Goal: Task Accomplishment & Management: Manage account settings

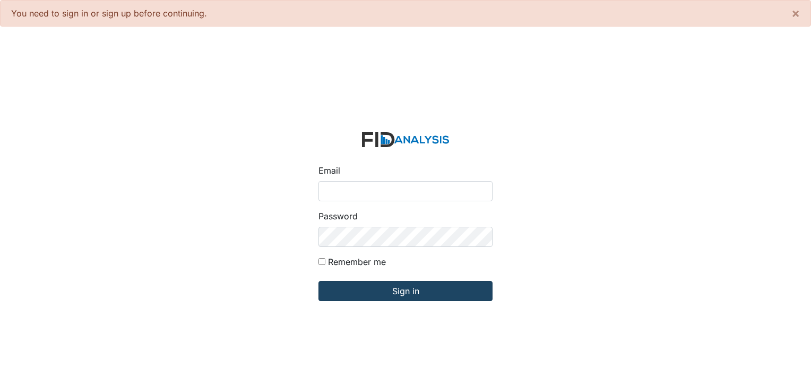
type input "[PERSON_NAME][EMAIL_ADDRESS][DOMAIN_NAME]"
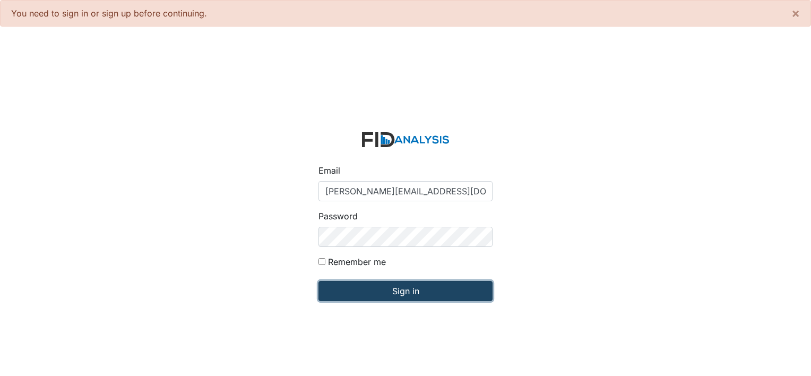
click at [400, 289] on input "Sign in" at bounding box center [405, 291] width 174 height 20
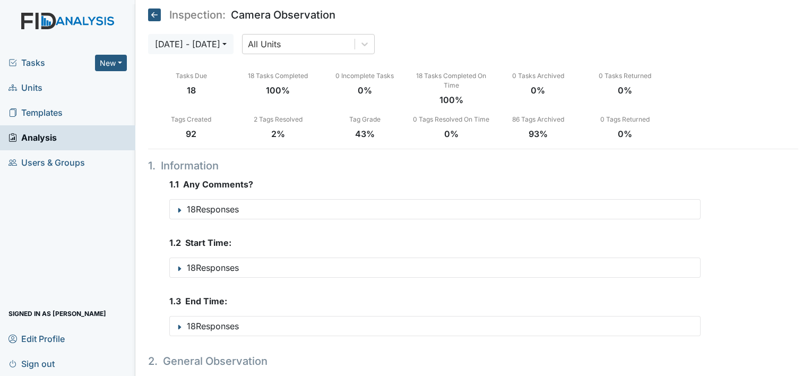
click at [28, 87] on span "Units" at bounding box center [25, 88] width 34 height 16
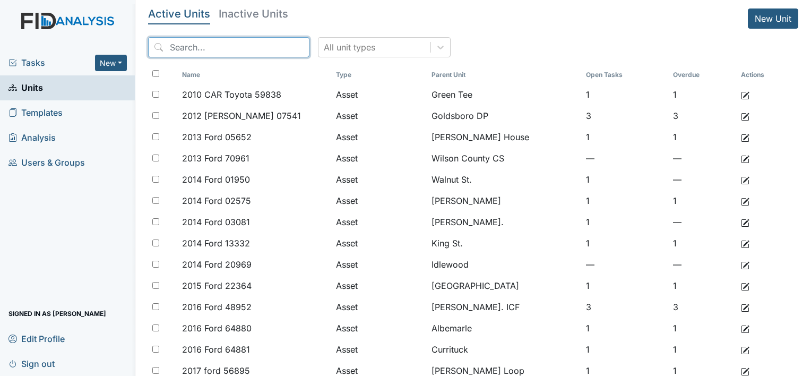
click at [220, 47] on input "search" at bounding box center [228, 47] width 161 height 20
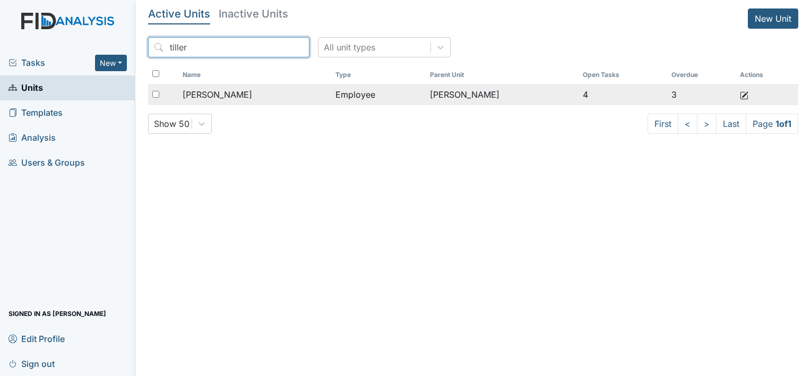
type input "tiller"
click at [212, 99] on span "[PERSON_NAME]" at bounding box center [218, 94] width 70 height 13
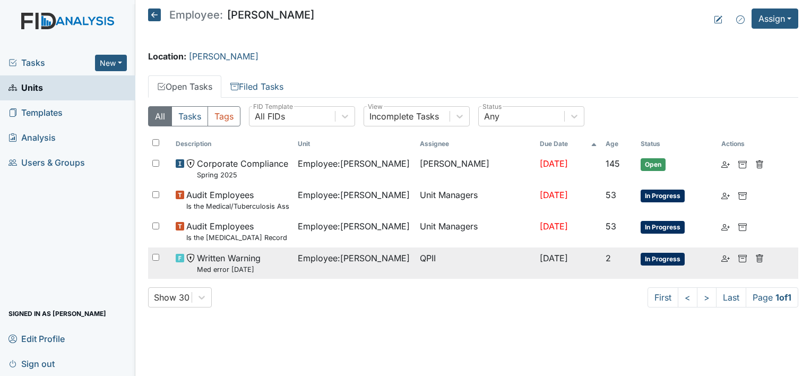
click at [236, 265] on small "Med error [DATE]" at bounding box center [229, 269] width 64 height 10
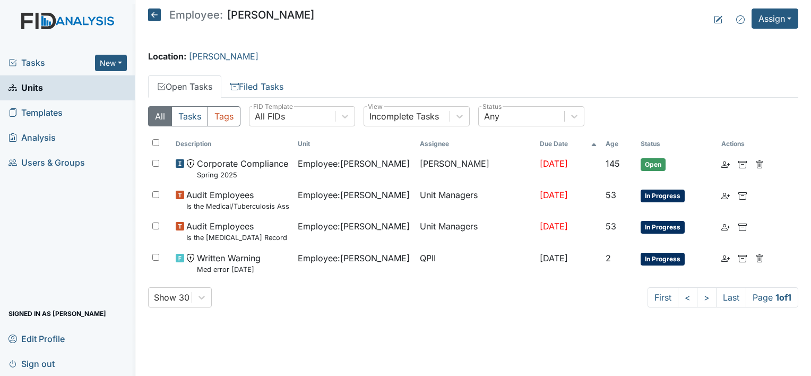
click at [37, 89] on span "Units" at bounding box center [25, 88] width 35 height 16
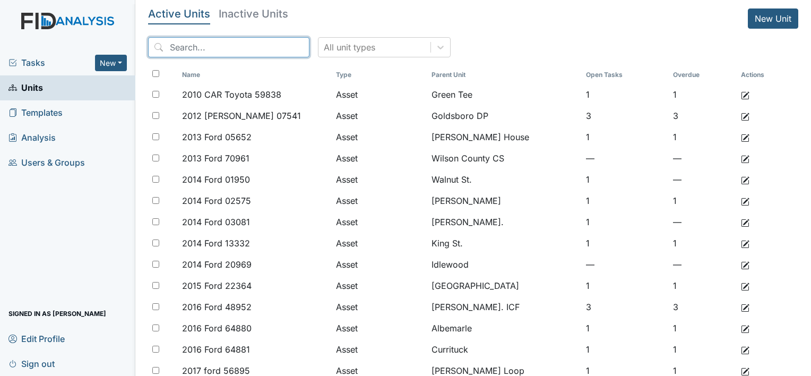
click at [227, 51] on input "search" at bounding box center [228, 47] width 161 height 20
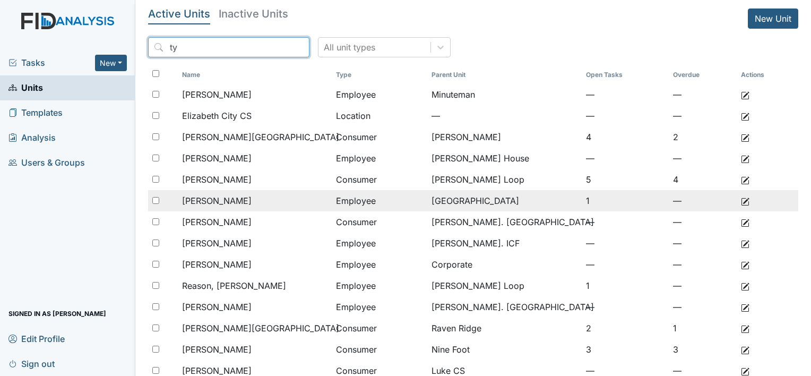
type input "ty"
click at [241, 202] on span "[PERSON_NAME]" at bounding box center [217, 200] width 70 height 13
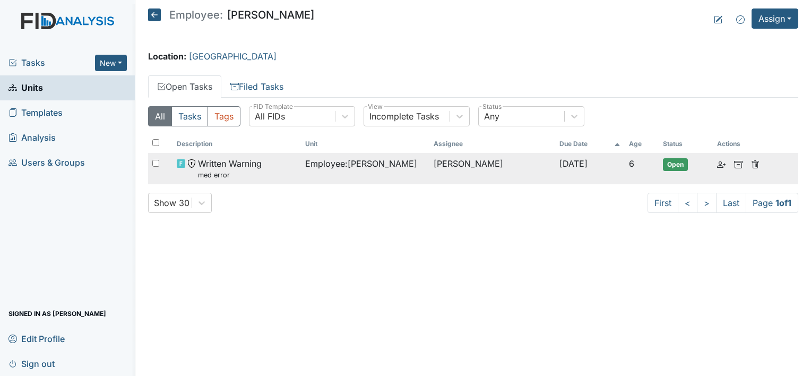
click at [238, 164] on span "Written Warning med error" at bounding box center [230, 168] width 64 height 23
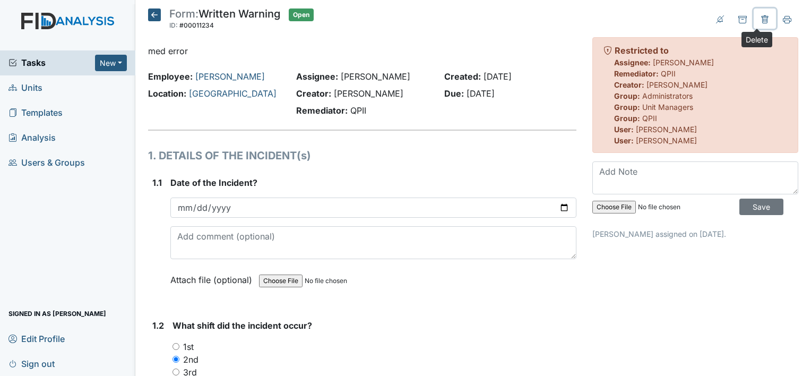
click at [761, 16] on icon at bounding box center [764, 19] width 7 height 8
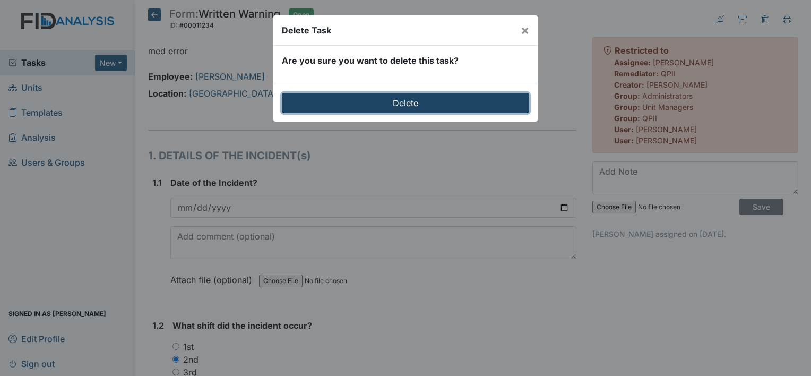
drag, startPoint x: 420, startPoint y: 111, endPoint x: 433, endPoint y: 104, distance: 15.2
click at [420, 111] on input "Delete" at bounding box center [405, 103] width 247 height 20
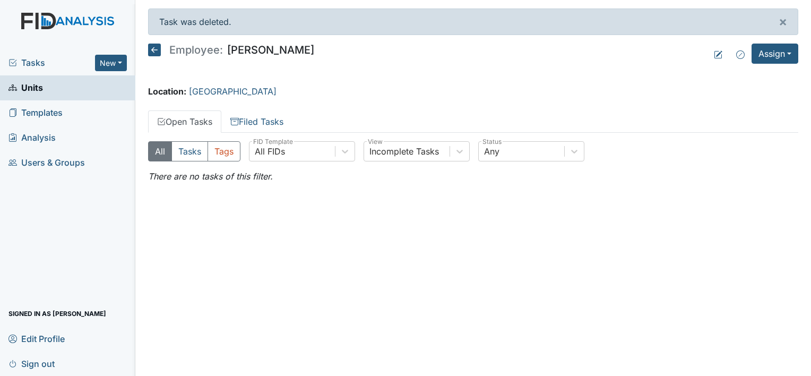
click at [33, 81] on span "Units" at bounding box center [25, 88] width 35 height 16
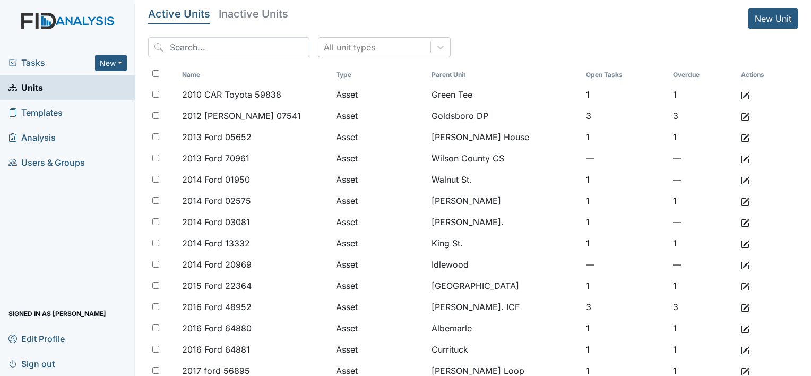
click at [24, 85] on span "Units" at bounding box center [25, 88] width 35 height 16
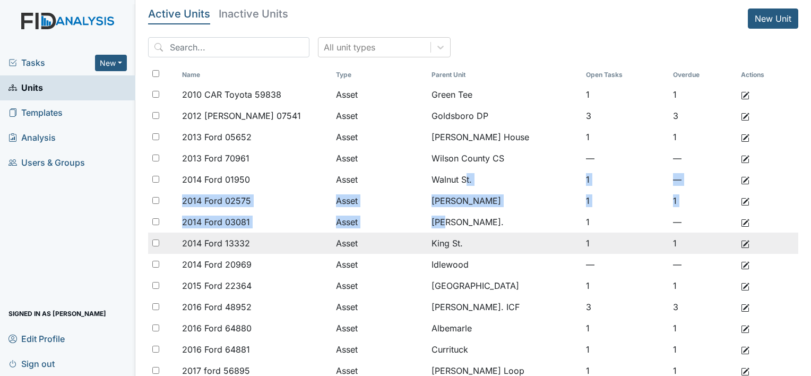
drag, startPoint x: 440, startPoint y: 211, endPoint x: 409, endPoint y: 244, distance: 44.7
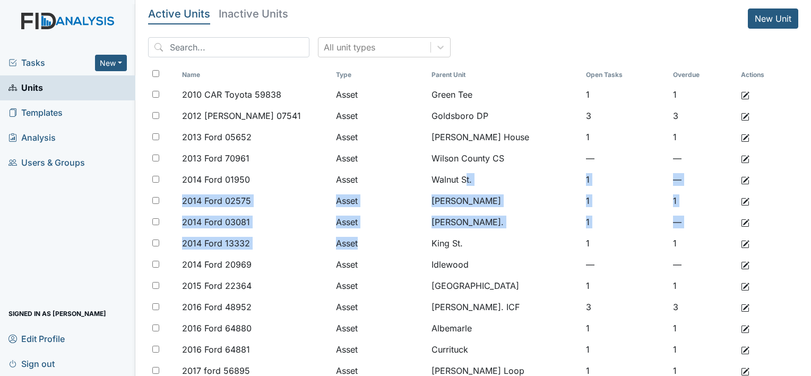
click at [23, 85] on span "Units" at bounding box center [25, 88] width 35 height 16
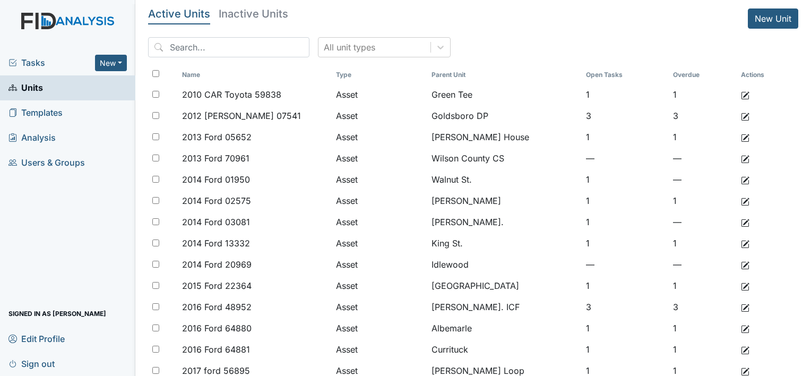
click at [68, 244] on div "Tasks New Form Inspection Document Bundle Units Templates Analysis Users & Grou…" at bounding box center [67, 212] width 135 height 325
click at [65, 205] on div "Tasks New Form Inspection Document Bundle Units Templates Analysis Users & Grou…" at bounding box center [67, 212] width 135 height 325
click at [30, 84] on span "Units" at bounding box center [25, 88] width 35 height 16
